Goal: Find contact information: Find contact information

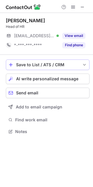
scroll to position [3, 3]
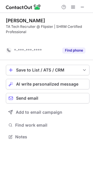
scroll to position [123, 93]
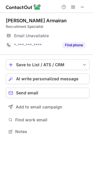
scroll to position [3, 3]
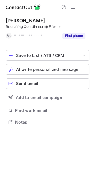
scroll to position [118, 93]
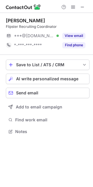
scroll to position [3, 3]
click at [81, 7] on span at bounding box center [82, 7] width 5 height 5
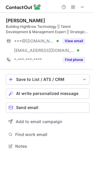
scroll to position [142, 93]
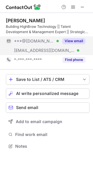
click at [45, 50] on span "***@highbrowtechnology.com" at bounding box center [44, 50] width 61 height 5
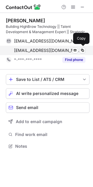
click at [45, 49] on span "tannu.s@highbrowtechnology.com" at bounding box center [47, 50] width 67 height 5
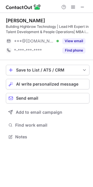
scroll to position [132, 93]
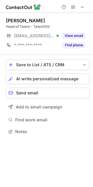
scroll to position [3, 3]
click at [30, 34] on span "***@windranger.io" at bounding box center [34, 35] width 40 height 5
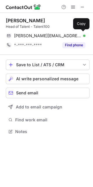
click at [30, 34] on span "christopher.oliver@windranger.io" at bounding box center [47, 35] width 67 height 5
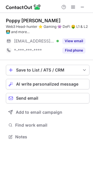
scroll to position [132, 93]
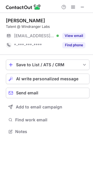
scroll to position [127, 93]
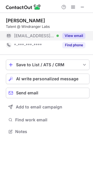
click at [42, 38] on div "***@windranger.io Verified" at bounding box center [32, 35] width 53 height 9
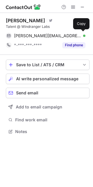
click at [42, 38] on div "adrien@windranger.io Verified Send email Copy" at bounding box center [46, 35] width 80 height 9
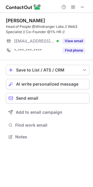
scroll to position [132, 93]
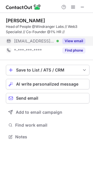
click at [28, 42] on span "[EMAIL_ADDRESS][DOMAIN_NAME]" at bounding box center [34, 40] width 40 height 5
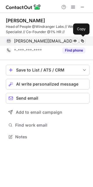
click at [44, 41] on span "[PERSON_NAME][EMAIL_ADDRESS][DOMAIN_NAME]" at bounding box center [47, 40] width 67 height 5
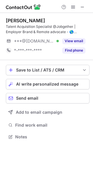
scroll to position [132, 93]
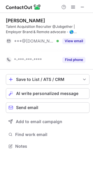
scroll to position [132, 93]
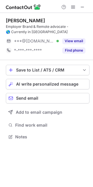
scroll to position [132, 93]
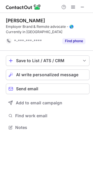
scroll to position [123, 93]
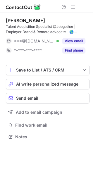
scroll to position [132, 93]
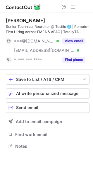
scroll to position [142, 93]
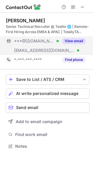
click at [32, 48] on span "[EMAIL_ADDRESS][DOMAIN_NAME]" at bounding box center [44, 50] width 61 height 5
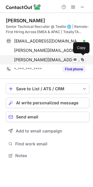
click at [43, 63] on div "[PERSON_NAME][EMAIL_ADDRESS][PERSON_NAME][DOMAIN_NAME] Verified Send email Copy" at bounding box center [46, 59] width 80 height 9
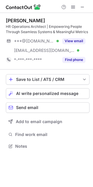
scroll to position [142, 93]
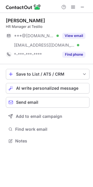
scroll to position [136, 93]
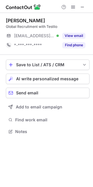
scroll to position [127, 93]
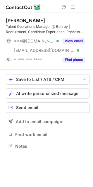
scroll to position [142, 93]
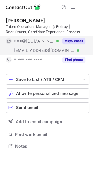
click at [27, 46] on div "***@bellroy.com Verified" at bounding box center [32, 50] width 53 height 9
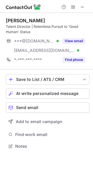
scroll to position [142, 93]
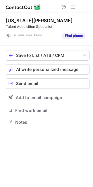
scroll to position [118, 93]
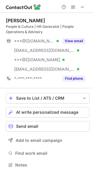
scroll to position [160, 93]
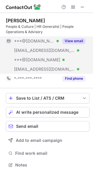
click at [46, 56] on div "***@[DOMAIN_NAME] Verified" at bounding box center [32, 59] width 53 height 9
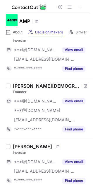
scroll to position [487, 0]
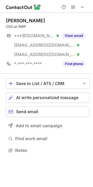
scroll to position [146, 93]
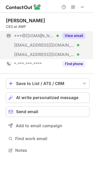
click at [35, 39] on div "***@[DOMAIN_NAME] Verified" at bounding box center [32, 35] width 53 height 9
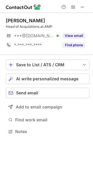
scroll to position [127, 93]
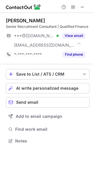
scroll to position [136, 93]
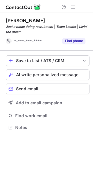
scroll to position [123, 93]
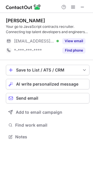
scroll to position [132, 93]
drag, startPoint x: 43, startPoint y: 21, endPoint x: 3, endPoint y: 20, distance: 40.1
click at [3, 20] on div "[PERSON_NAME] Your go to JavaScript contracts recruiter. Connecting top talent …" at bounding box center [46, 79] width 93 height 132
copy div "[PERSON_NAME]"
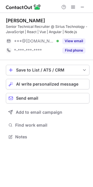
scroll to position [132, 93]
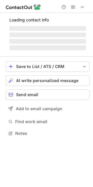
scroll to position [136, 93]
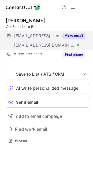
click at [33, 42] on div "[EMAIL_ADDRESS][DOMAIN_NAME] Verified" at bounding box center [32, 44] width 53 height 9
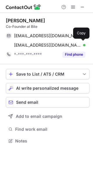
click at [33, 42] on div "[EMAIL_ADDRESS][DOMAIN_NAME] Verified Send email Copy" at bounding box center [46, 44] width 80 height 9
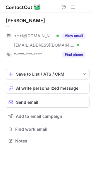
scroll to position [136, 93]
